Goal: Navigation & Orientation: Find specific page/section

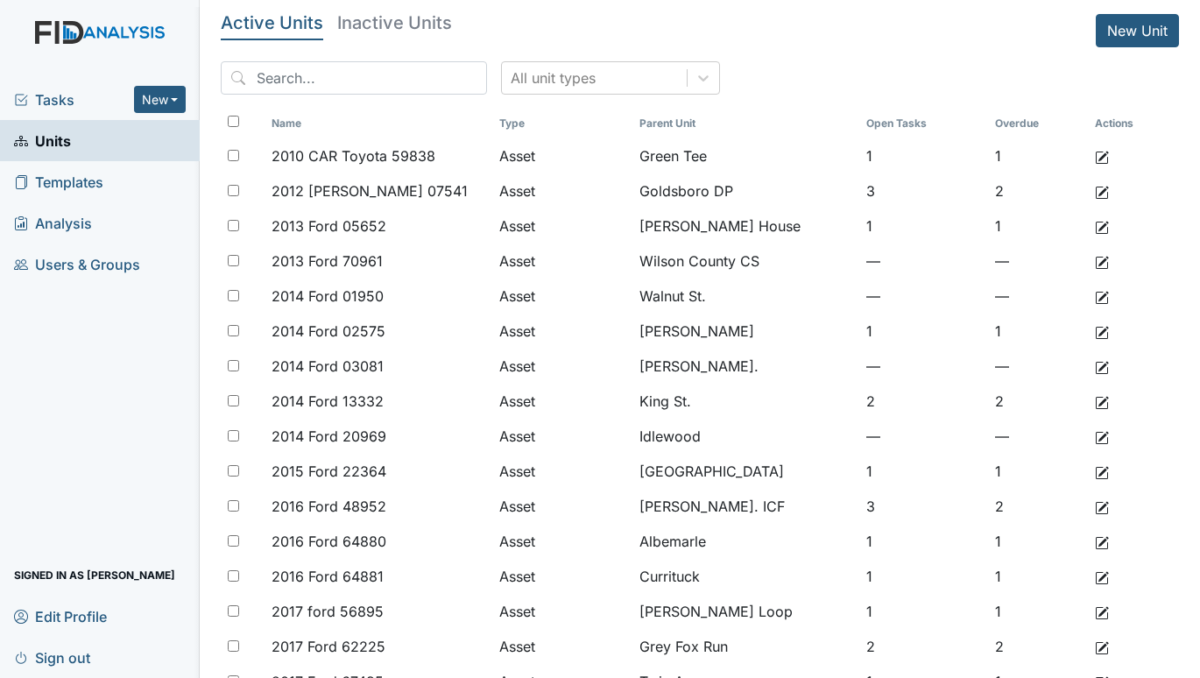
click at [48, 104] on span "Tasks" at bounding box center [74, 99] width 120 height 21
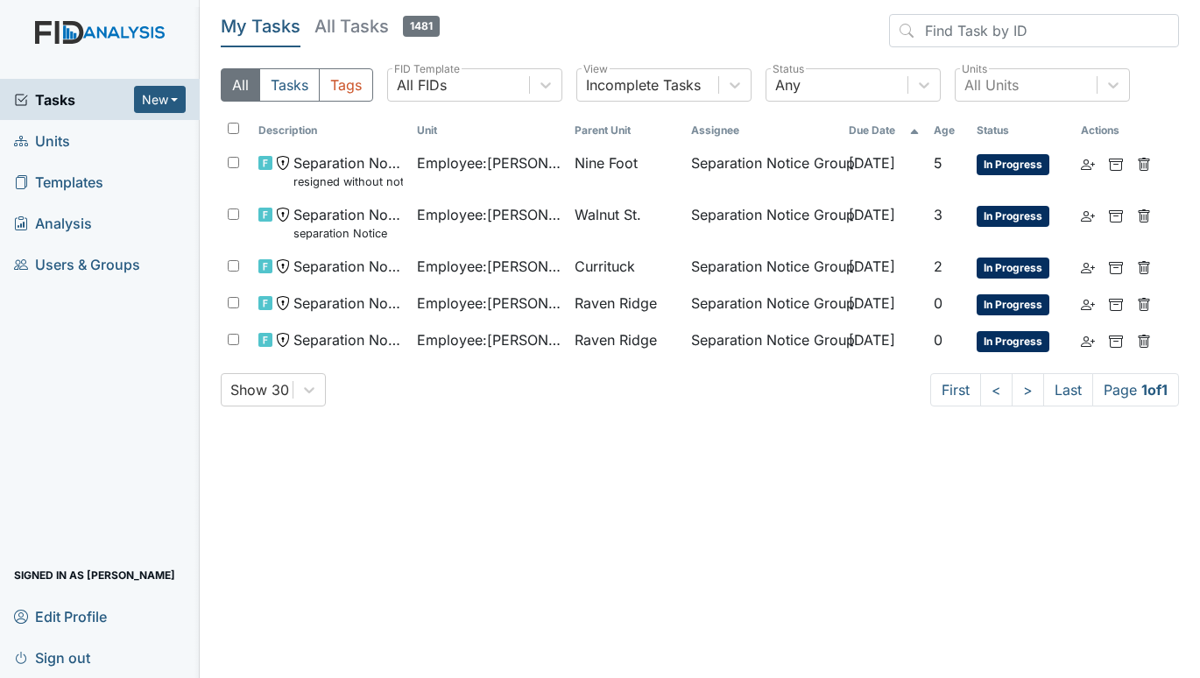
click at [40, 144] on span "Units" at bounding box center [42, 140] width 56 height 27
